Goal: Task Accomplishment & Management: Use online tool/utility

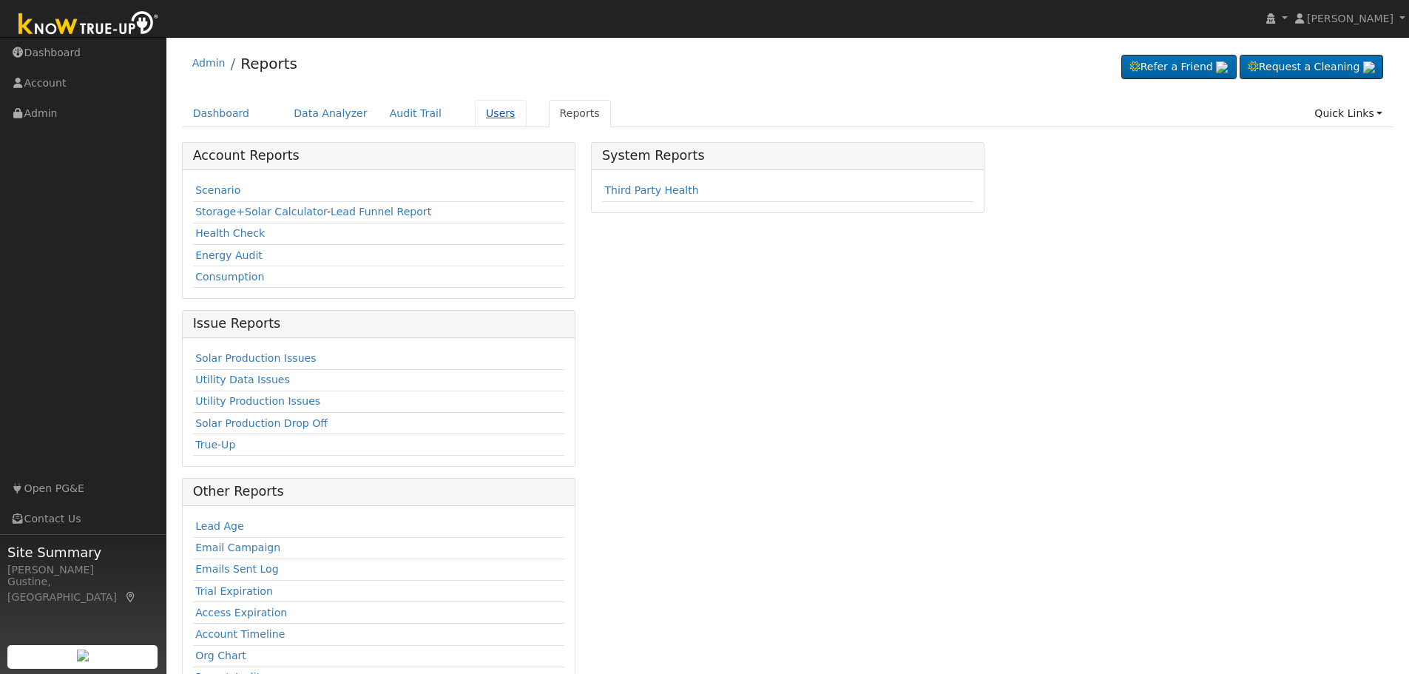
click at [496, 109] on link "Users" at bounding box center [501, 113] width 52 height 27
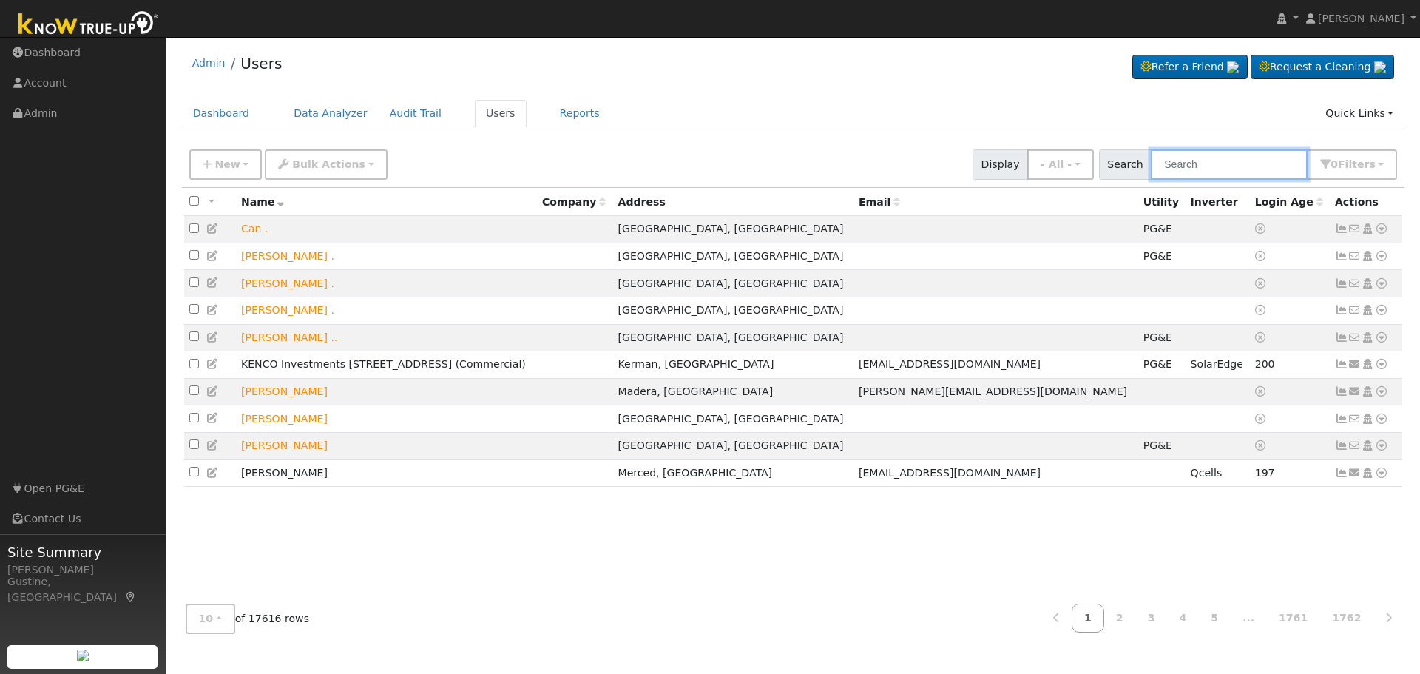
click at [1195, 169] on input "text" at bounding box center [1229, 164] width 157 height 30
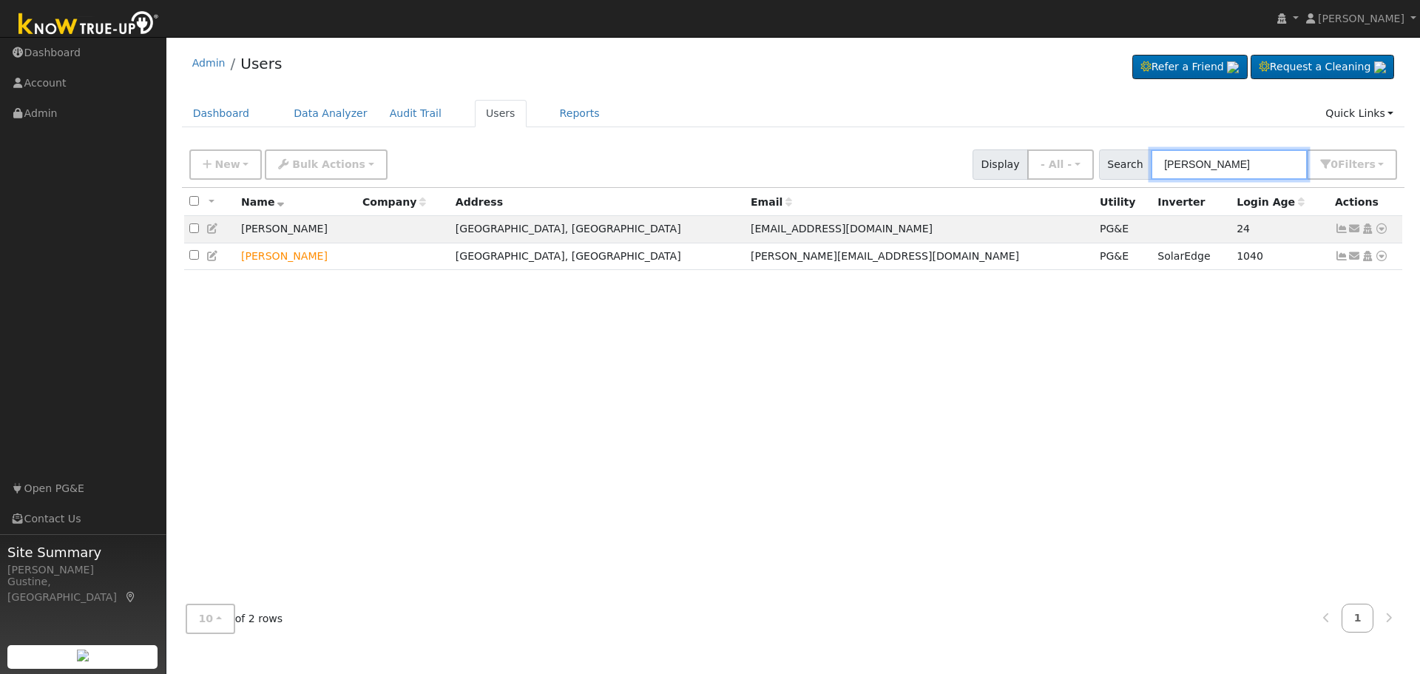
click at [1246, 169] on input "john gomez" at bounding box center [1229, 164] width 157 height 30
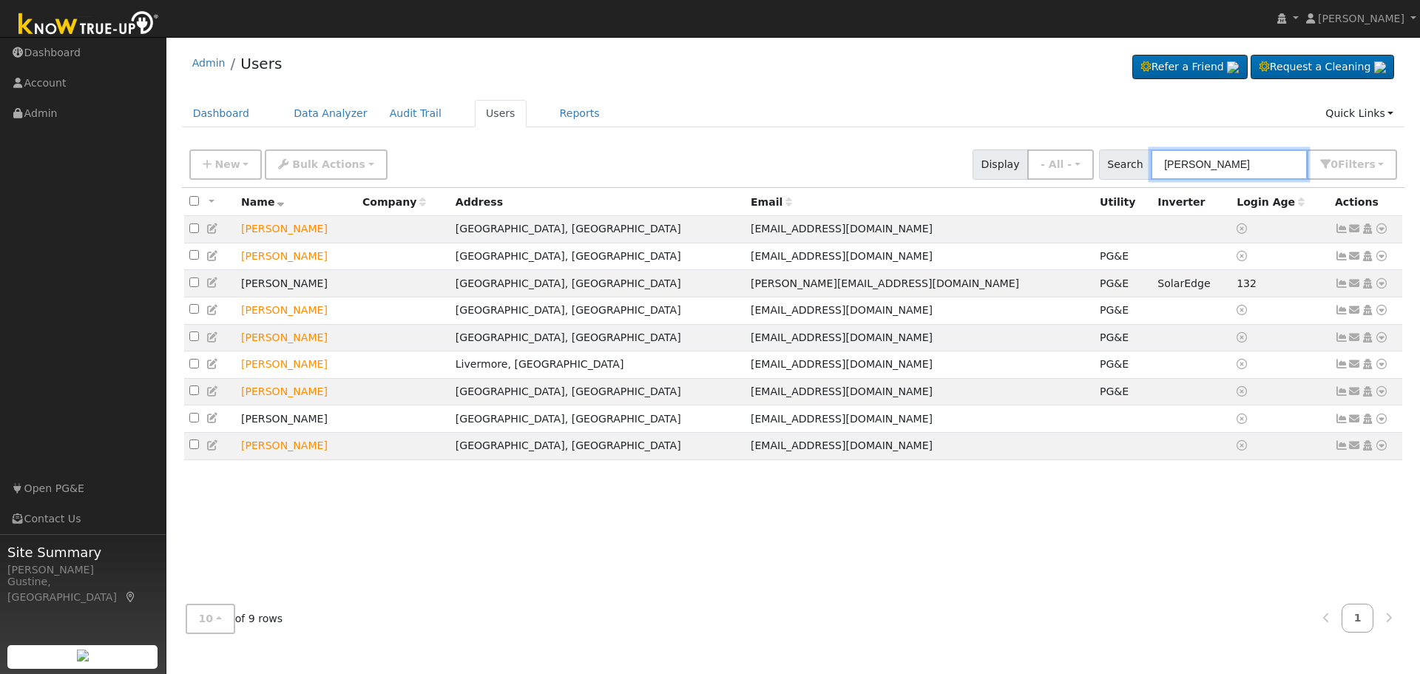
click at [1251, 178] on input "patel" at bounding box center [1229, 164] width 157 height 30
paste input "Bhavin"
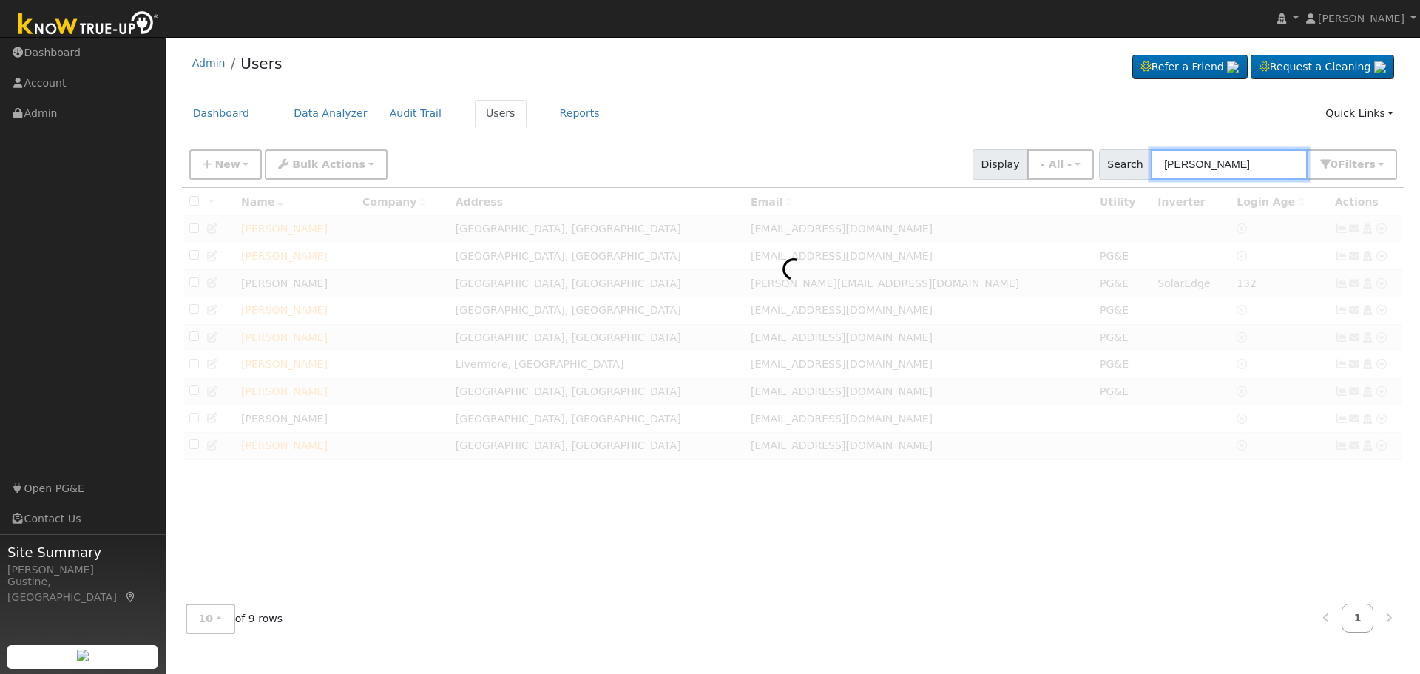
type input "Bhavin"
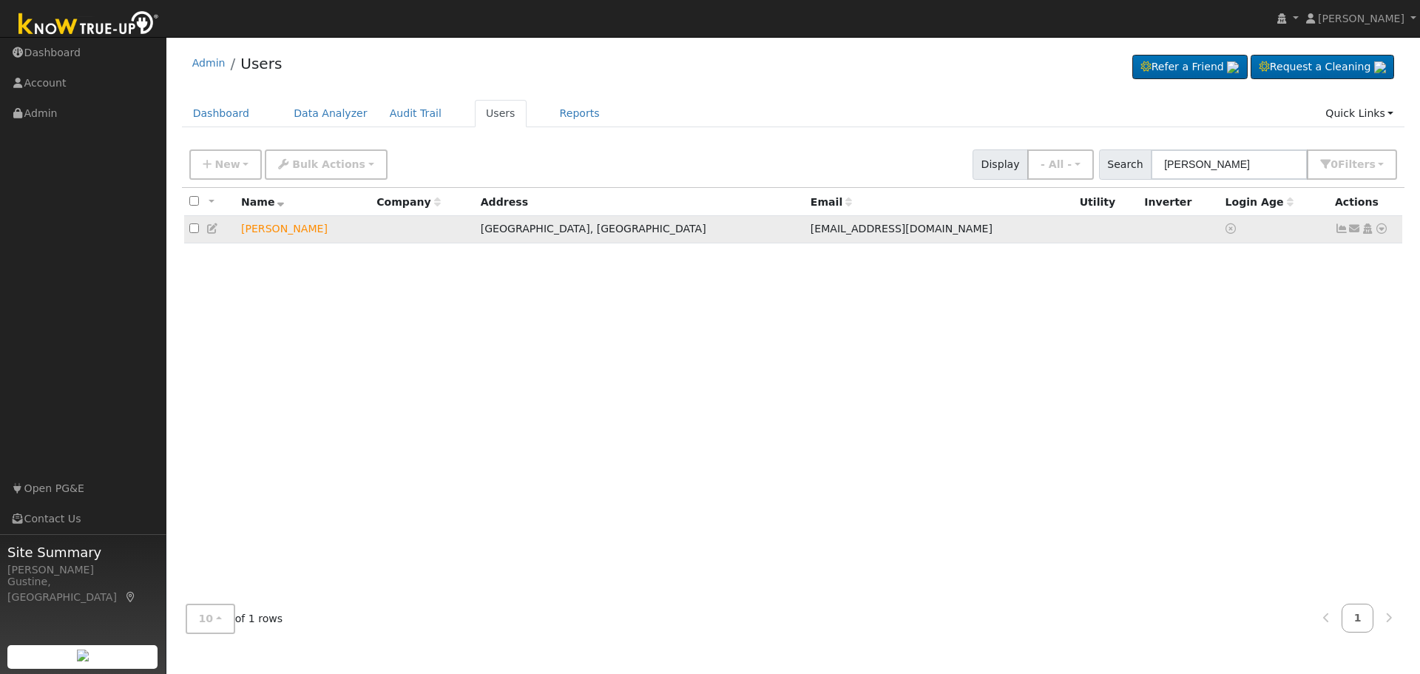
click at [1382, 229] on icon at bounding box center [1381, 228] width 13 height 10
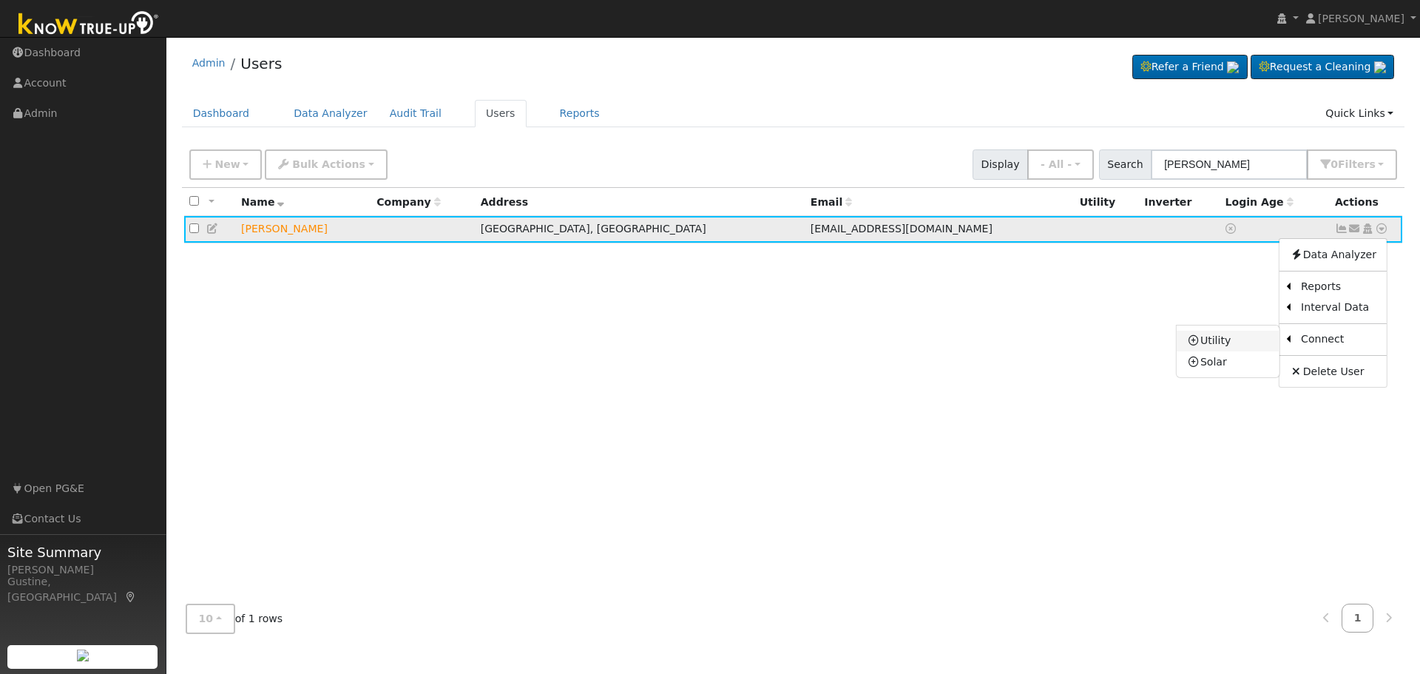
click at [1233, 334] on link "Utility" at bounding box center [1228, 341] width 103 height 21
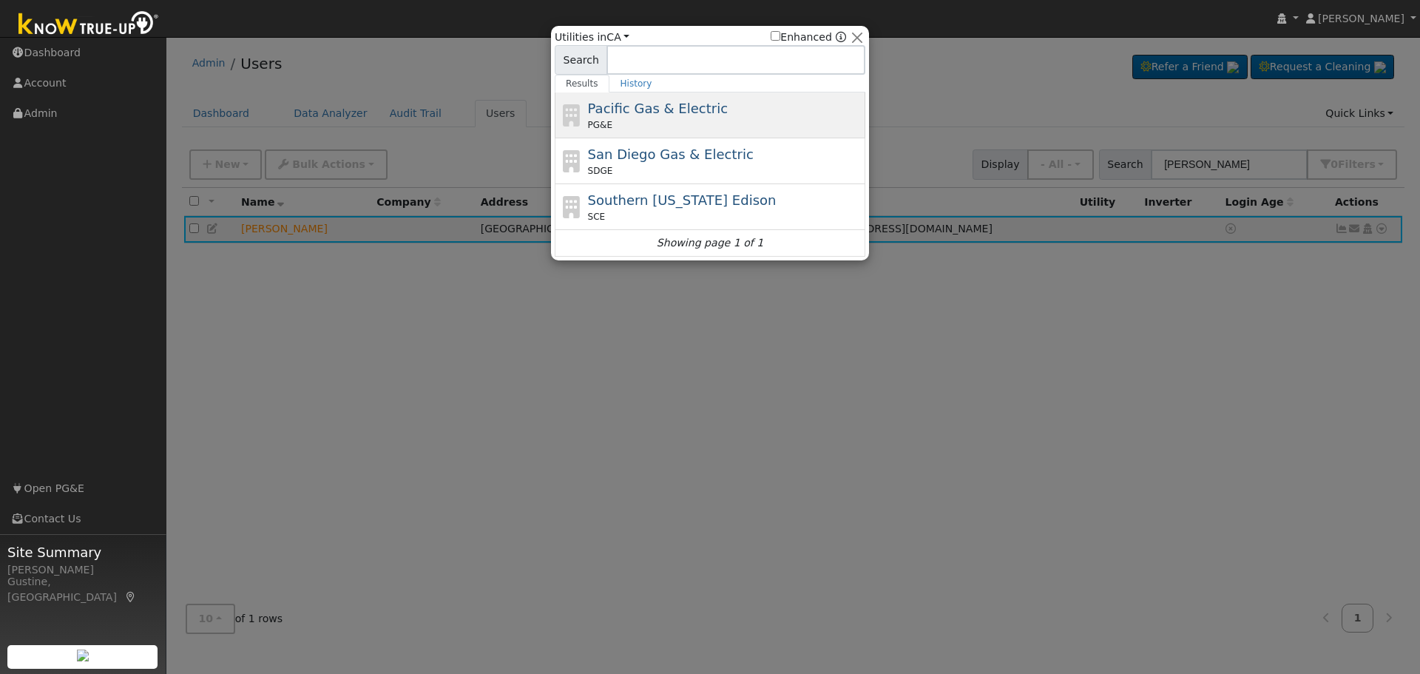
click at [635, 118] on div "Pacific Gas & Electric PG&E" at bounding box center [725, 114] width 274 height 33
